Goal: Navigation & Orientation: Find specific page/section

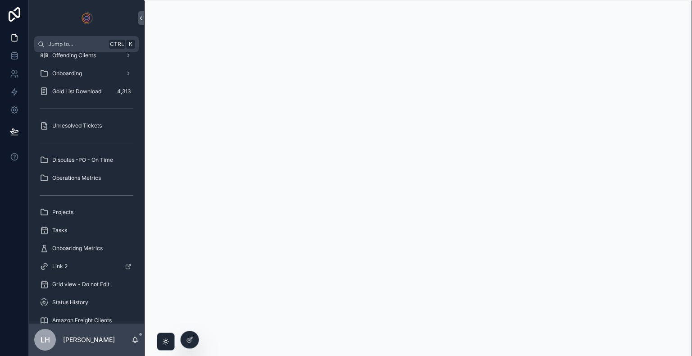
scroll to position [188, 0]
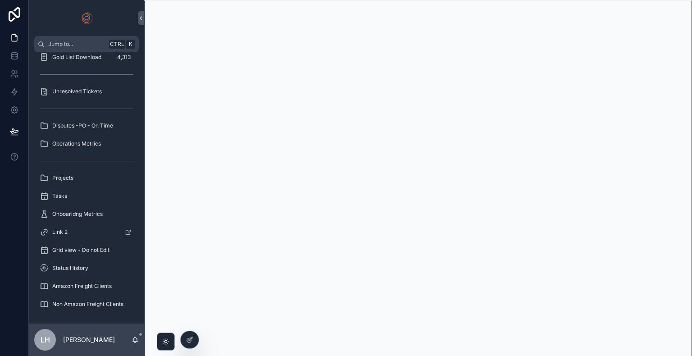
click at [91, 246] on div "Board Pack Brand Reg Information Template Tracking ASIN Health Dashboard Charge…" at bounding box center [86, 187] width 115 height 271
click at [69, 304] on span "Non Amazon Freight Clients" at bounding box center [87, 304] width 71 height 7
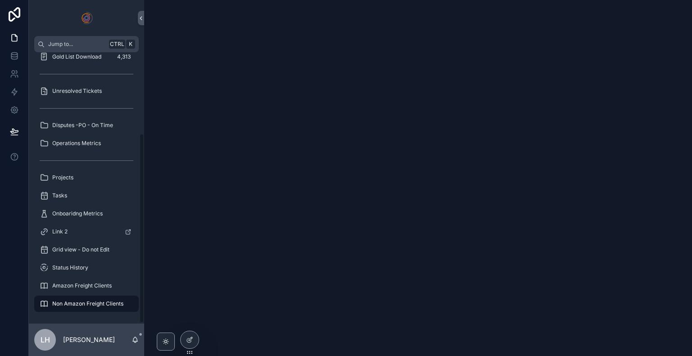
scroll to position [116, 0]
click at [76, 287] on span "Amazon Freight Clients" at bounding box center [81, 286] width 59 height 7
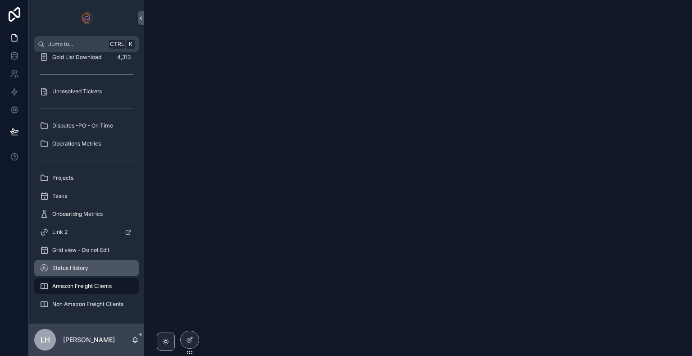
click at [80, 268] on span "Status History" at bounding box center [70, 267] width 36 height 7
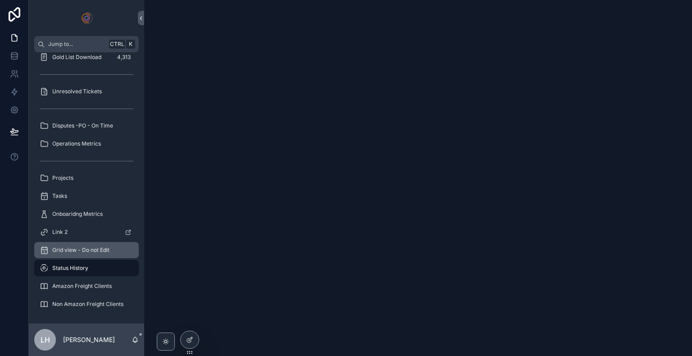
click at [85, 250] on span "Grid view - Do not Edit" at bounding box center [80, 249] width 57 height 7
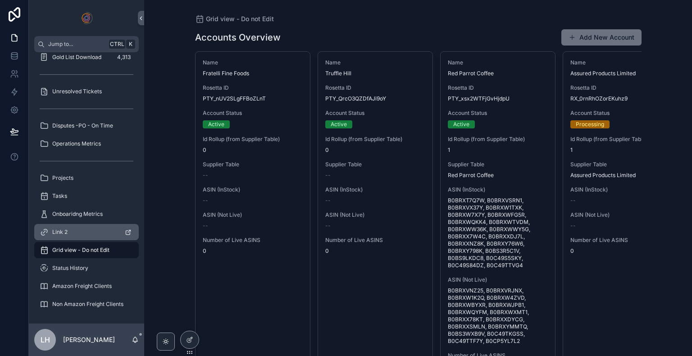
click at [97, 230] on div "Link 2" at bounding box center [87, 232] width 94 height 14
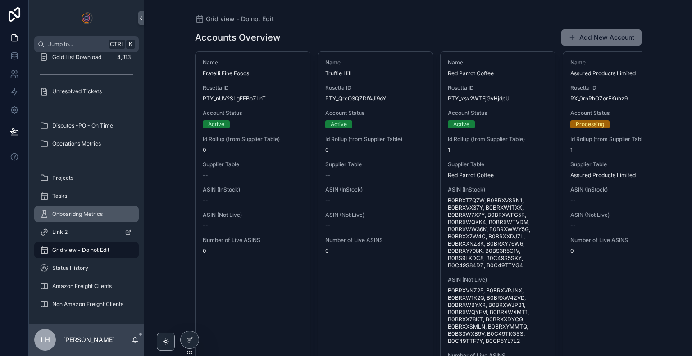
click at [76, 220] on div "Onboaridng Metrics" at bounding box center [87, 214] width 94 height 14
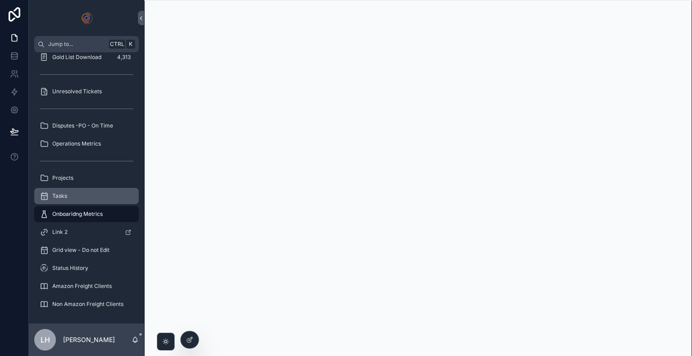
click at [87, 197] on div "Tasks" at bounding box center [87, 196] width 94 height 14
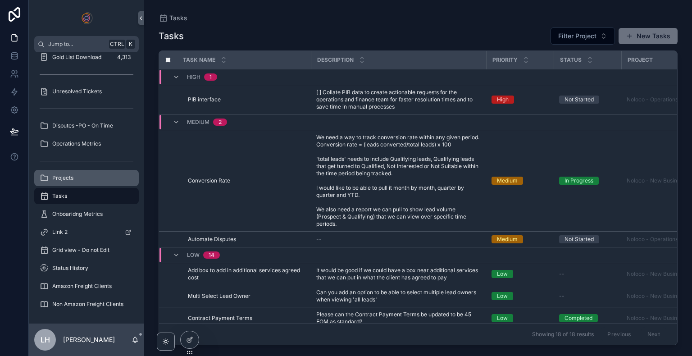
click at [93, 183] on div "Projects" at bounding box center [87, 178] width 94 height 14
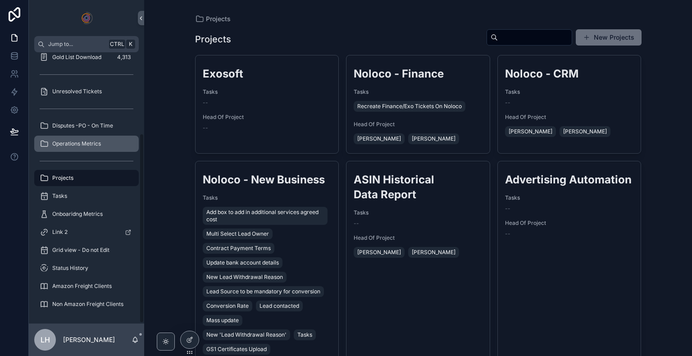
click at [103, 150] on link "Operations Metrics" at bounding box center [86, 144] width 105 height 16
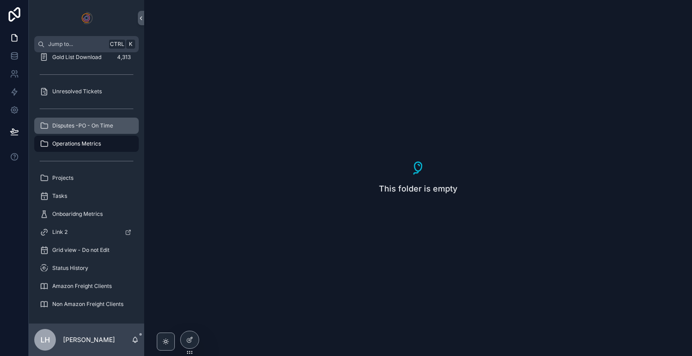
click at [101, 120] on div "Disputes -PO - On Time" at bounding box center [87, 126] width 94 height 14
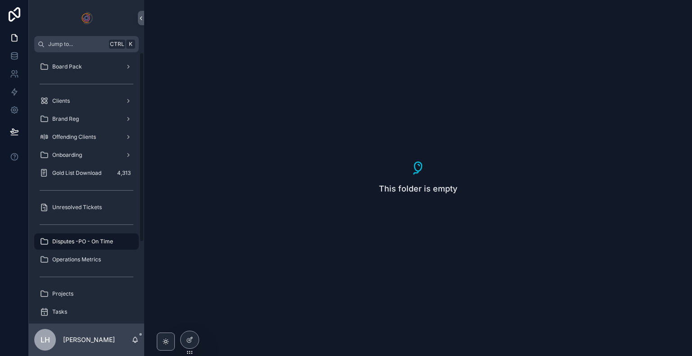
drag, startPoint x: 140, startPoint y: 161, endPoint x: 135, endPoint y: 69, distance: 92.1
click at [135, 69] on div "Board Pack Clients Brand Reg Offending Clients Onboarding Gold List Download 4,…" at bounding box center [86, 187] width 115 height 271
click at [74, 208] on span "Unresolved Tickets" at bounding box center [77, 207] width 50 height 7
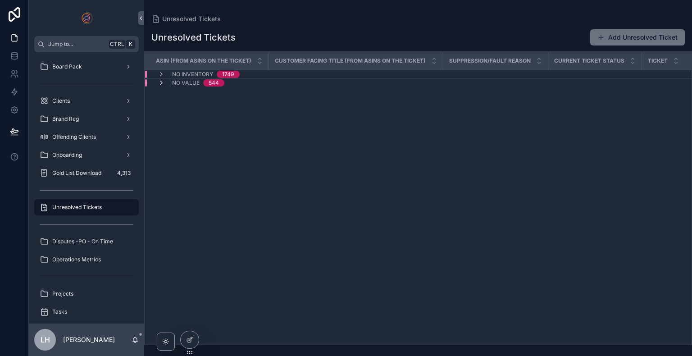
click at [160, 86] on icon "scrollable content" at bounding box center [161, 82] width 7 height 7
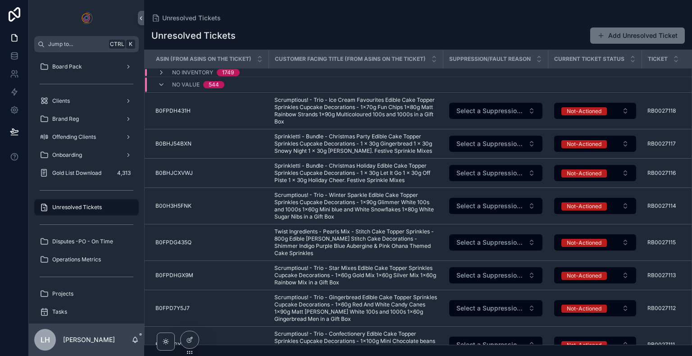
click at [160, 86] on icon "scrollable content" at bounding box center [161, 84] width 7 height 7
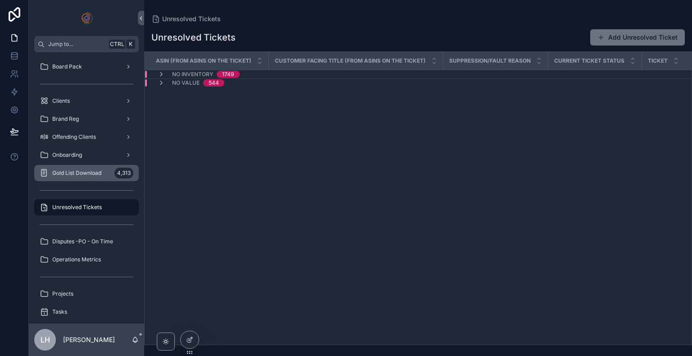
click at [81, 174] on span "Gold List Download" at bounding box center [76, 172] width 49 height 7
